Goal: Navigation & Orientation: Find specific page/section

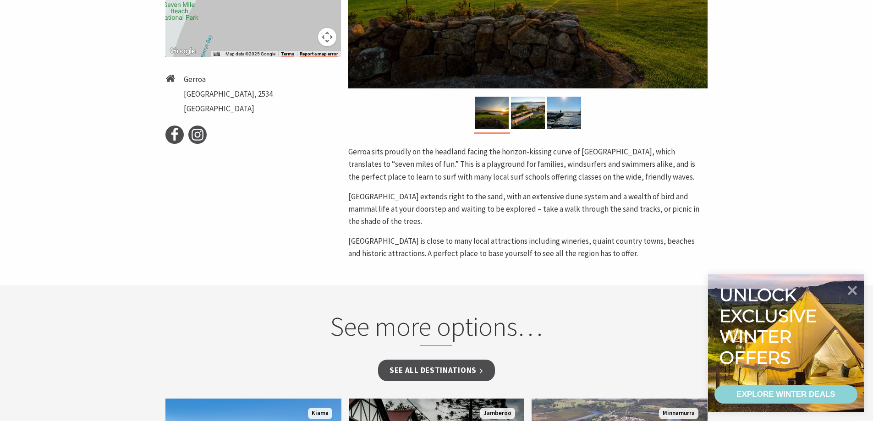
scroll to position [321, 0]
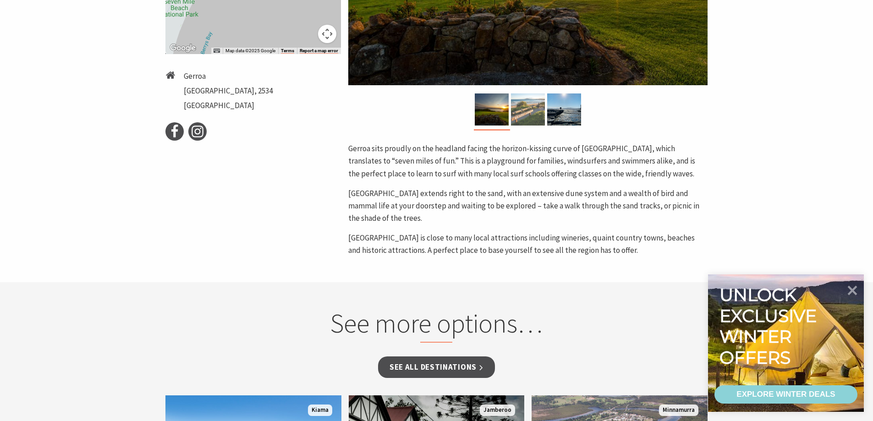
click at [533, 110] on img at bounding box center [528, 109] width 34 height 32
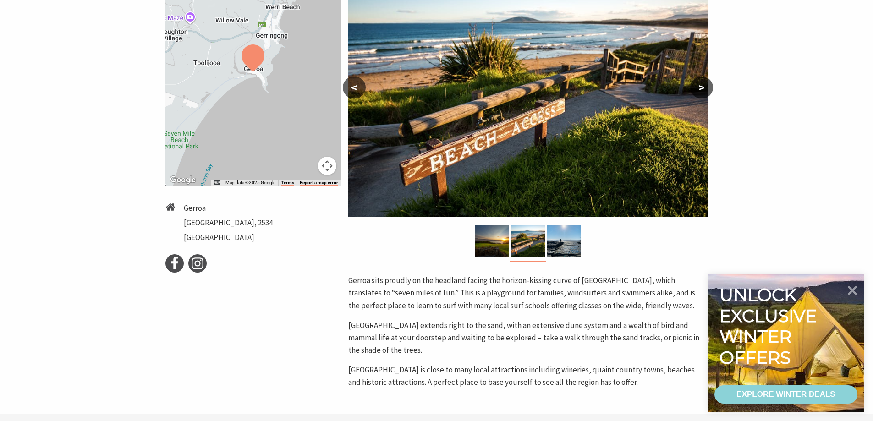
scroll to position [183, 0]
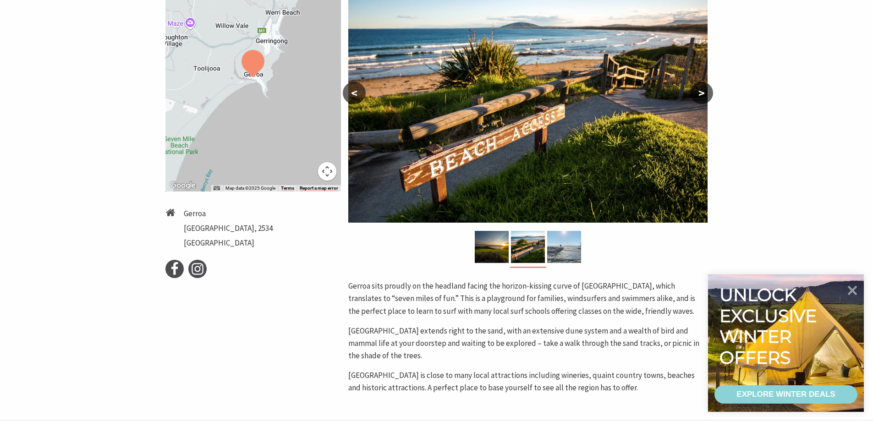
click at [563, 246] on img at bounding box center [564, 247] width 34 height 32
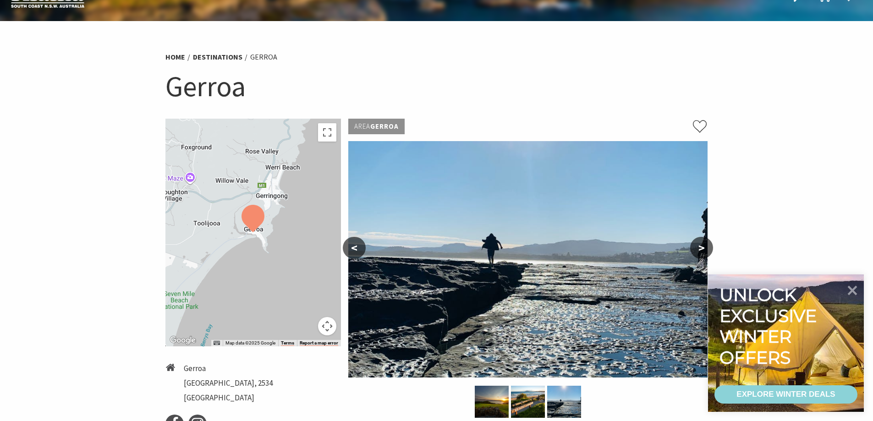
scroll to position [0, 0]
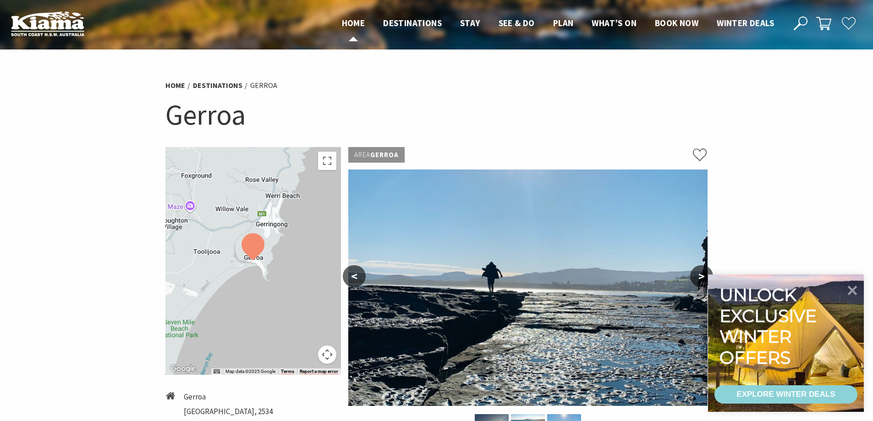
click at [350, 26] on span "Home" at bounding box center [353, 22] width 23 height 11
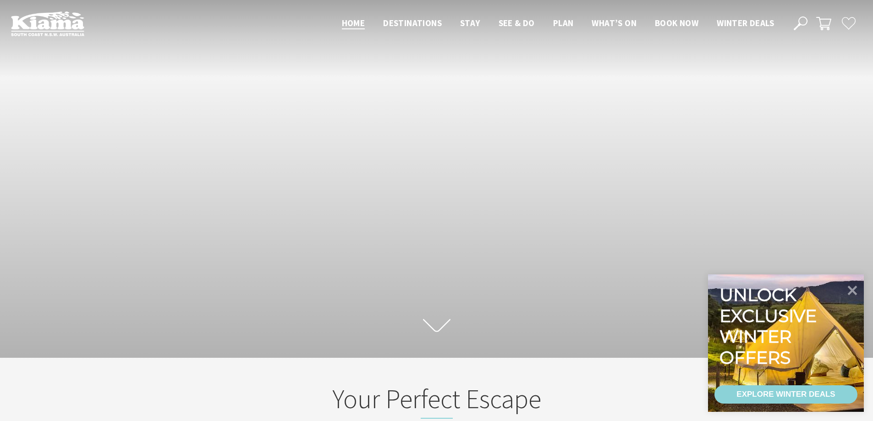
scroll to position [149, 880]
click at [848, 290] on icon at bounding box center [852, 290] width 22 height 22
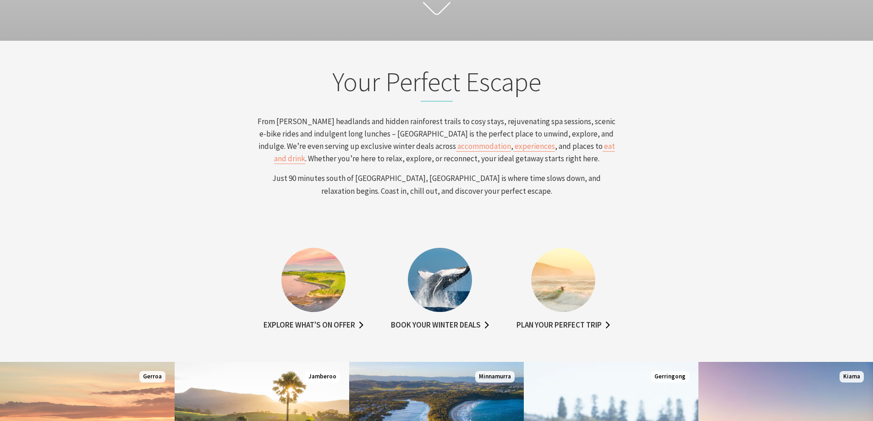
scroll to position [0, 0]
